Goal: Communication & Community: Answer question/provide support

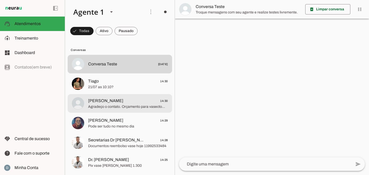
click at [105, 103] on span "[PERSON_NAME]" at bounding box center [105, 101] width 35 height 6
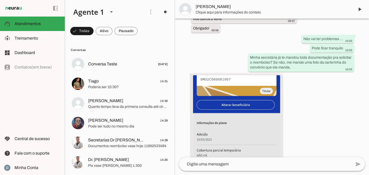
scroll to position [743, 0]
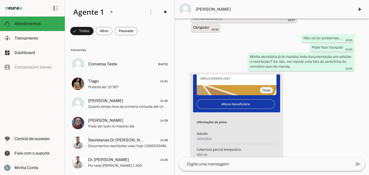
click at [225, 78] on img at bounding box center [236, 118] width 87 height 87
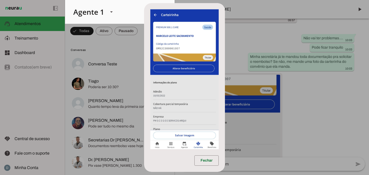
click at [174, 125] on img at bounding box center [184, 79] width 68 height 140
click at [155, 13] on img at bounding box center [184, 79] width 68 height 140
click at [217, 7] on form at bounding box center [184, 77] width 81 height 149
click at [225, 115] on dialog "Fechar" at bounding box center [184, 87] width 81 height 169
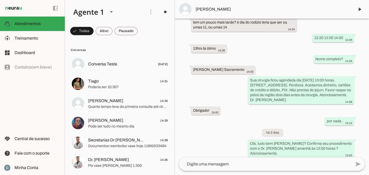
scroll to position [265, 0]
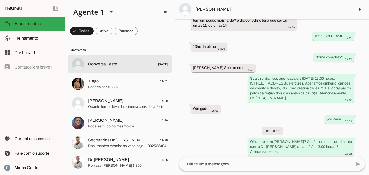
click at [100, 63] on span "Conversa Teste" at bounding box center [102, 64] width 29 height 6
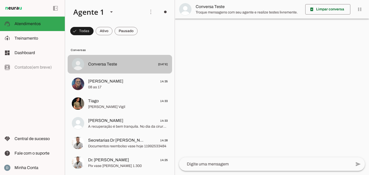
click at [124, 65] on span "Conversa Teste [DATE]" at bounding box center [128, 64] width 80 height 6
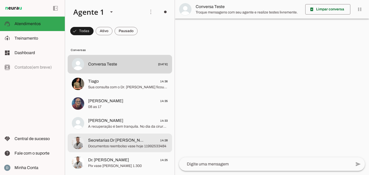
click at [108, 138] on span "Secretarias Dr [PERSON_NAME]" at bounding box center [116, 140] width 57 height 6
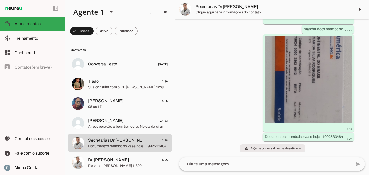
scroll to position [2604, 0]
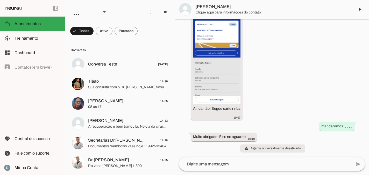
scroll to position [795, 0]
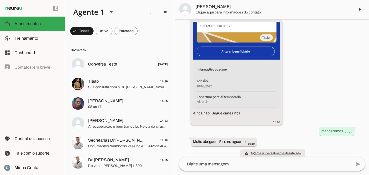
click at [231, 87] on img at bounding box center [236, 65] width 87 height 87
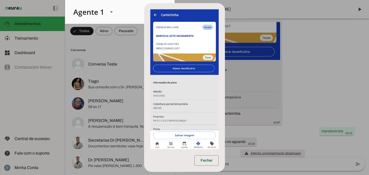
click at [225, 91] on dialog "Fechar" at bounding box center [184, 87] width 81 height 169
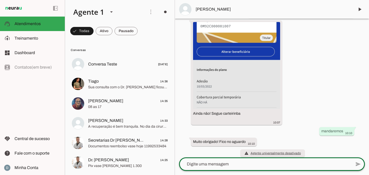
click at [239, 163] on textarea at bounding box center [265, 164] width 172 height 6
type textarea "Qual a sua data de nascimento?"
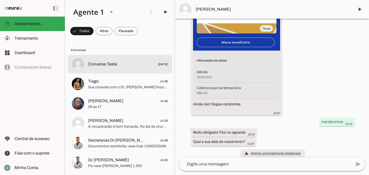
click at [121, 62] on span "Conversa Teste [DATE]" at bounding box center [128, 64] width 80 height 6
